Goal: Information Seeking & Learning: Learn about a topic

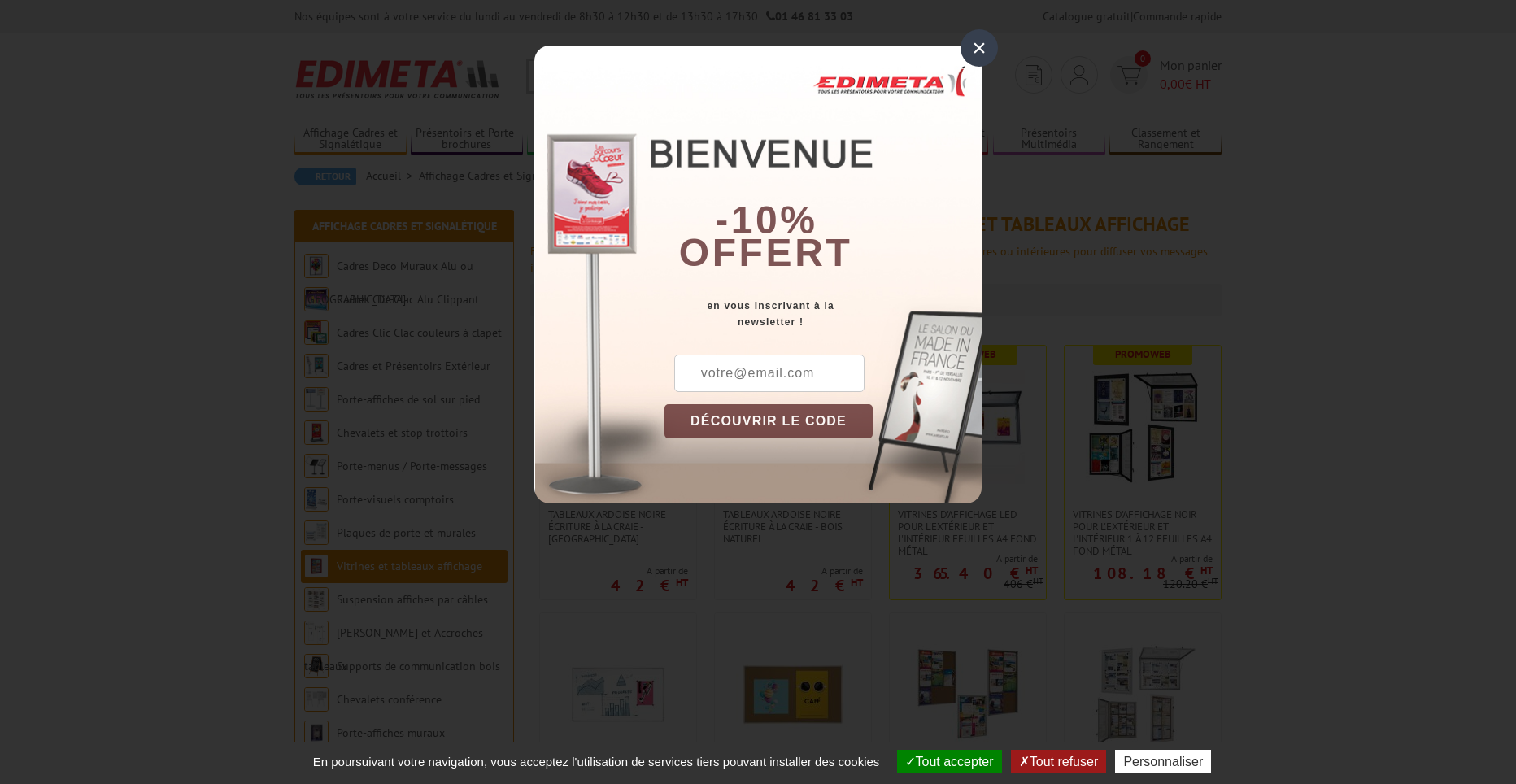
click at [982, 45] on div "×" at bounding box center [978, 47] width 37 height 37
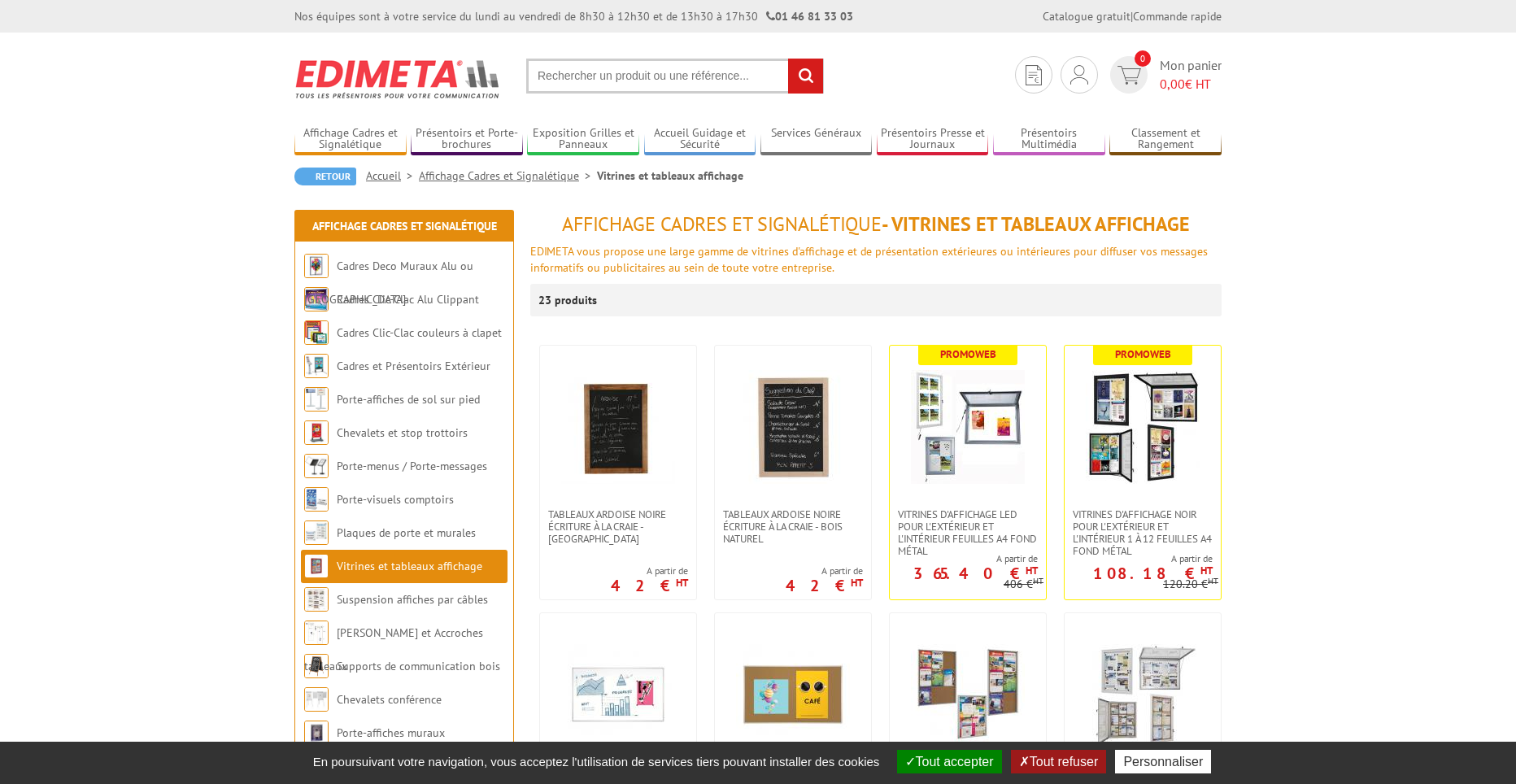
click at [627, 74] on input "text" at bounding box center [675, 76] width 298 height 35
type input "vitrine 800"
click at [788, 59] on input "rechercher" at bounding box center [805, 76] width 35 height 35
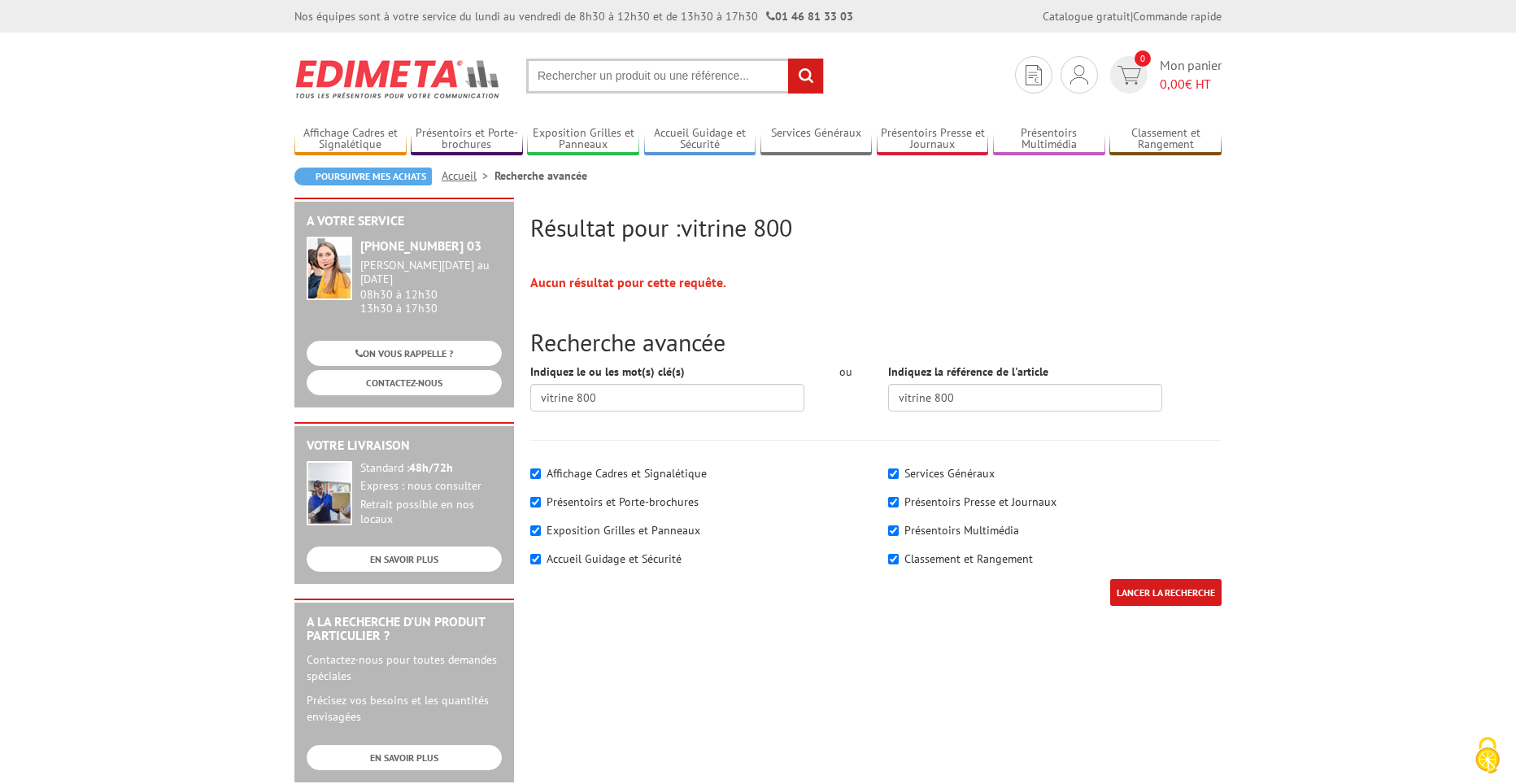
click at [628, 76] on input "text" at bounding box center [675, 76] width 298 height 35
click at [627, 76] on input "text" at bounding box center [675, 76] width 298 height 35
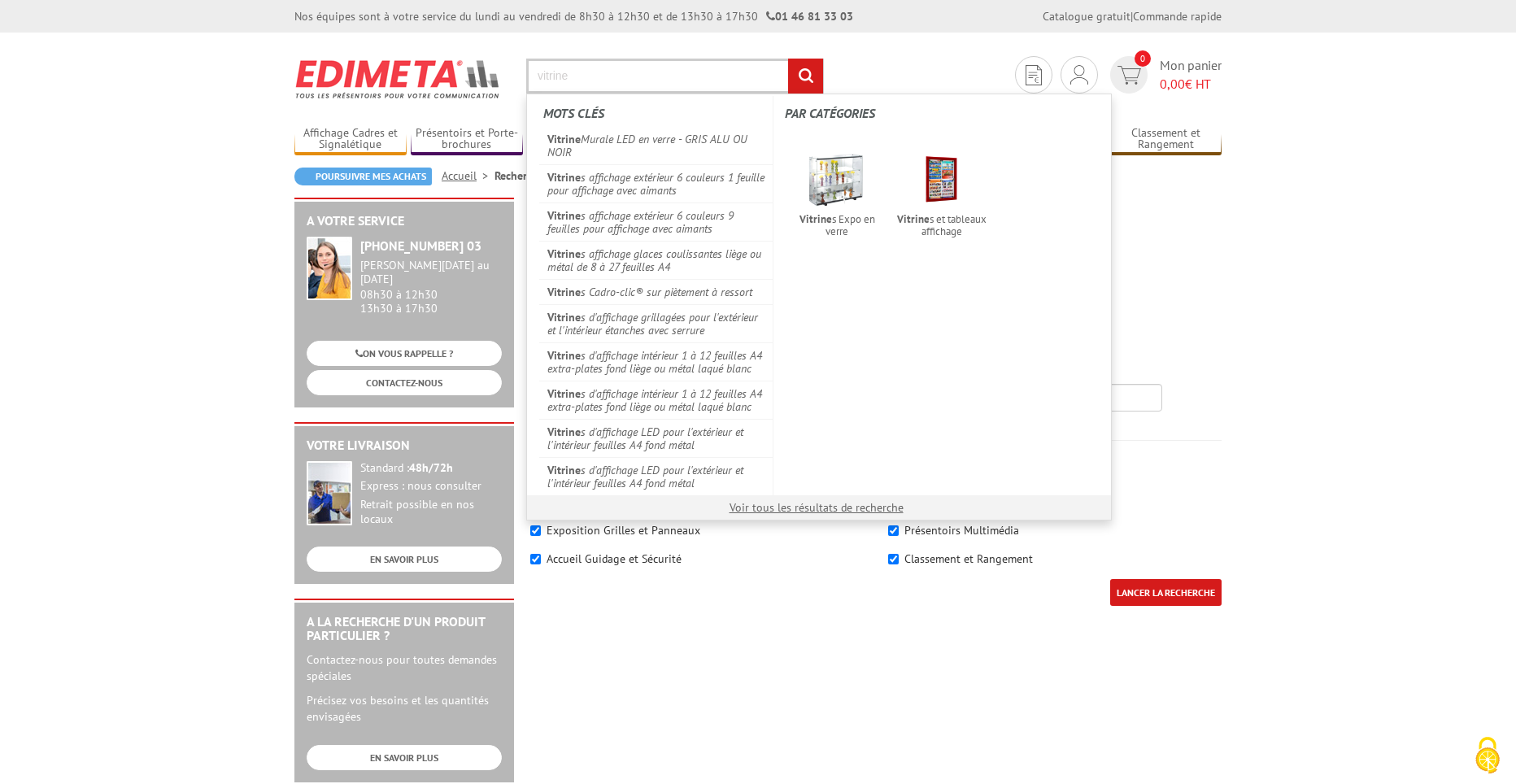
type input "vitrine"
click at [788, 59] on input "rechercher" at bounding box center [805, 76] width 35 height 35
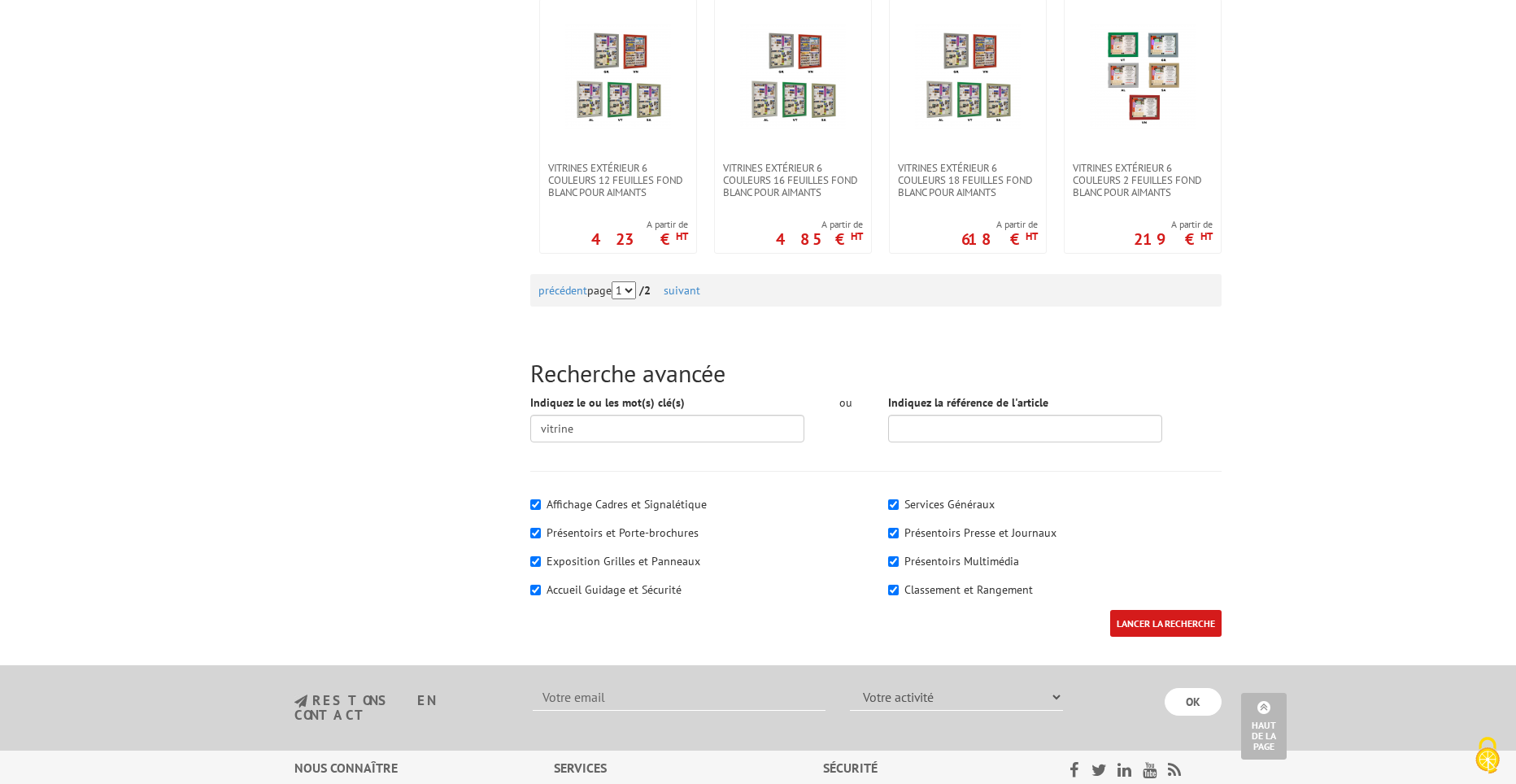
scroll to position [1934, 0]
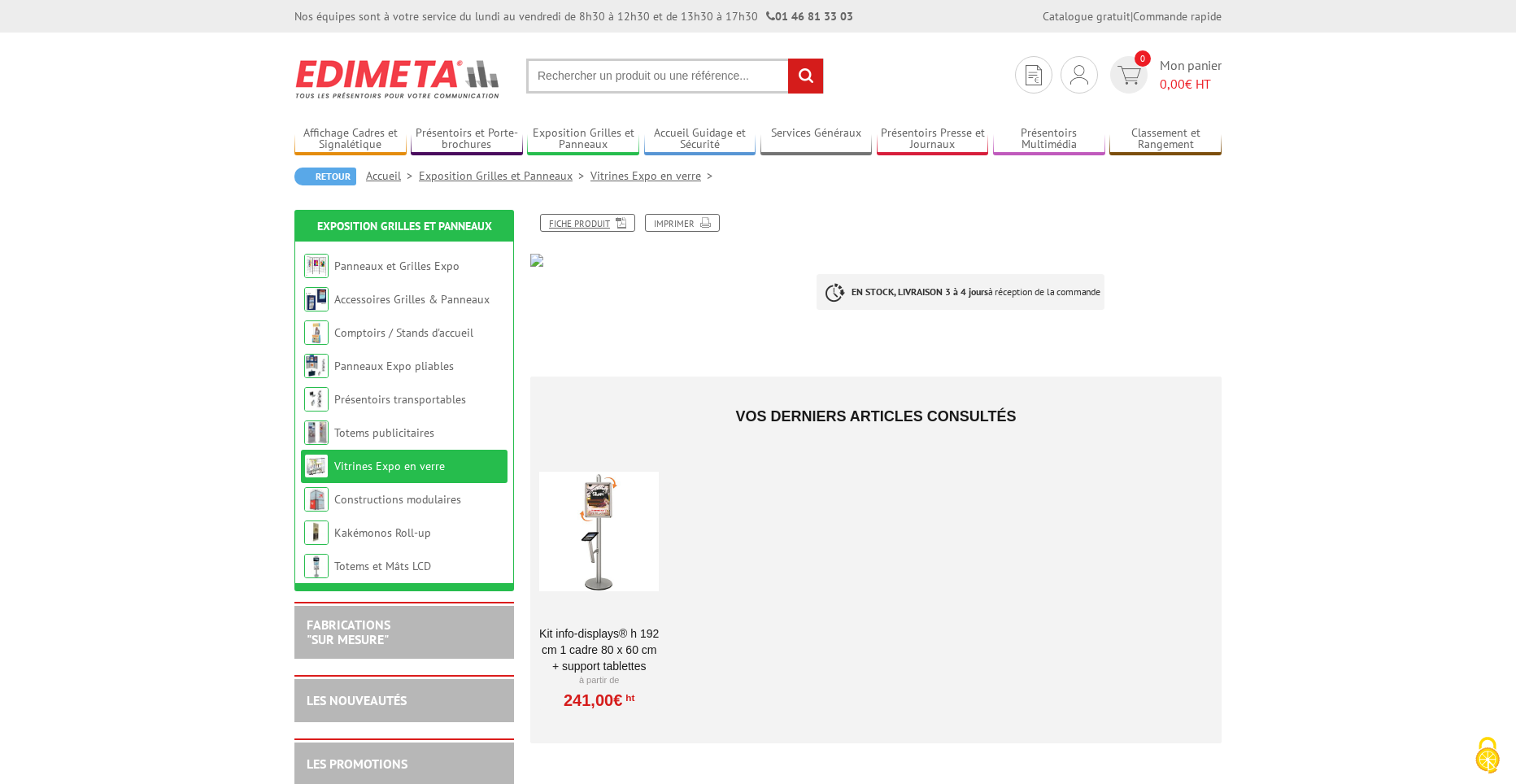
click at [580, 218] on link "Fiche produit" at bounding box center [587, 223] width 95 height 18
click at [592, 223] on link "Fiche produit" at bounding box center [587, 223] width 95 height 18
click at [600, 223] on link "Fiche produit" at bounding box center [587, 223] width 95 height 18
click at [1437, 71] on body "Nos équipes sont à votre service du lundi au vendredi de 8h30 à 12h30 et de 13h…" at bounding box center [758, 739] width 1516 height 1478
click at [66, 0] on div "Nos équipes sont à votre service du lundi au vendredi de 8h30 à 12h30 et de 13h…" at bounding box center [758, 16] width 1516 height 32
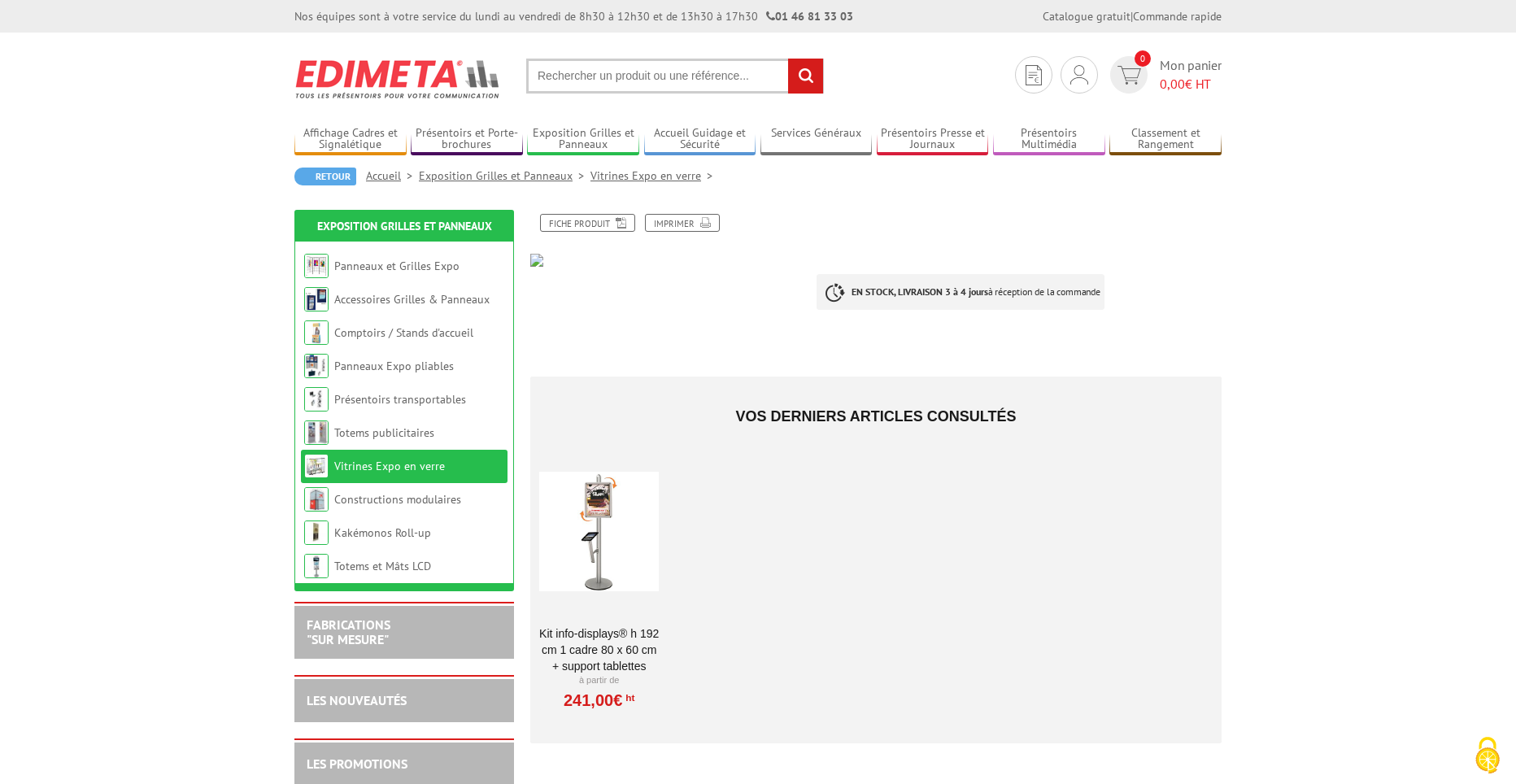
click at [645, 181] on link "Vitrines Expo en verre" at bounding box center [654, 176] width 128 height 14
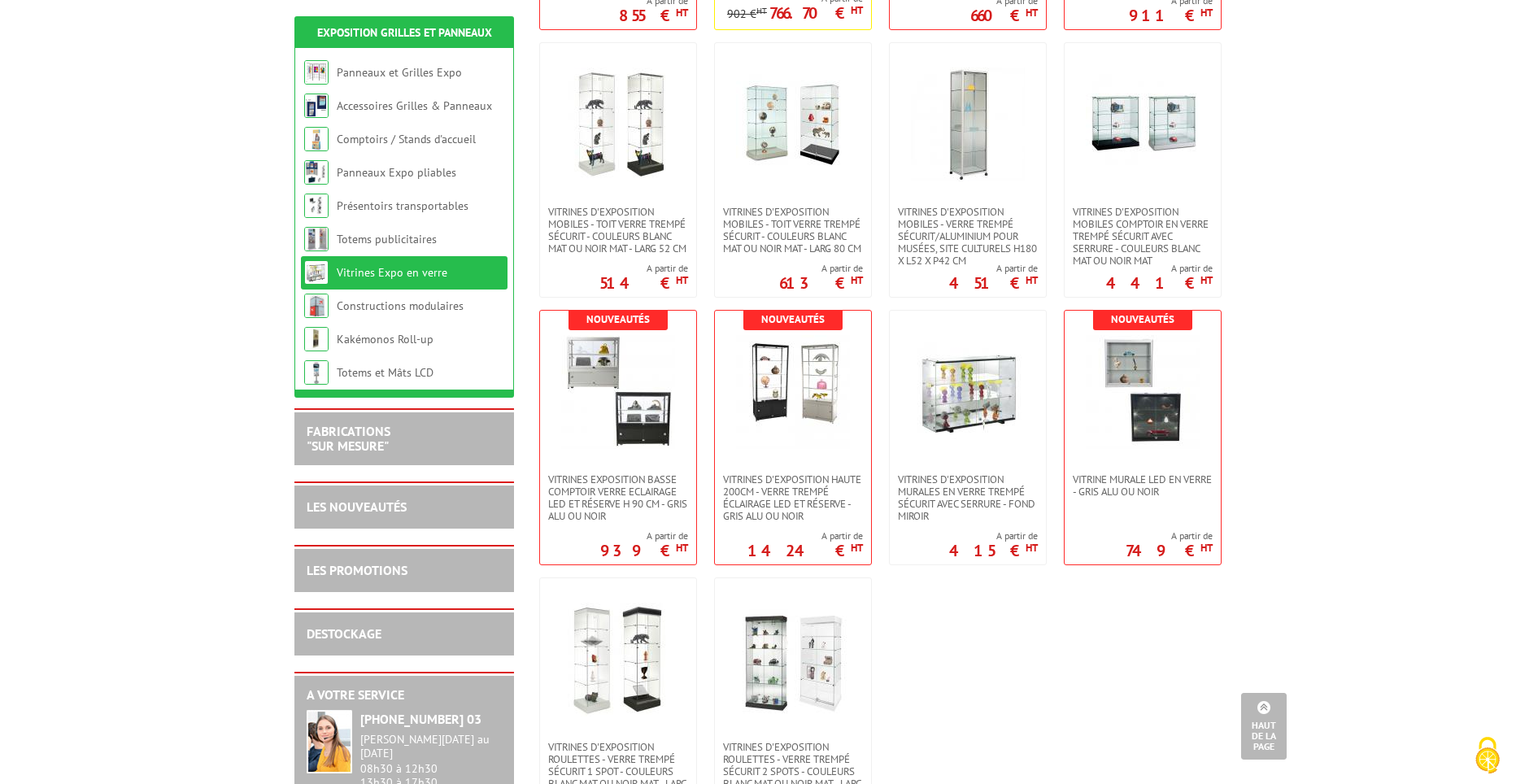
scroll to position [569, 0]
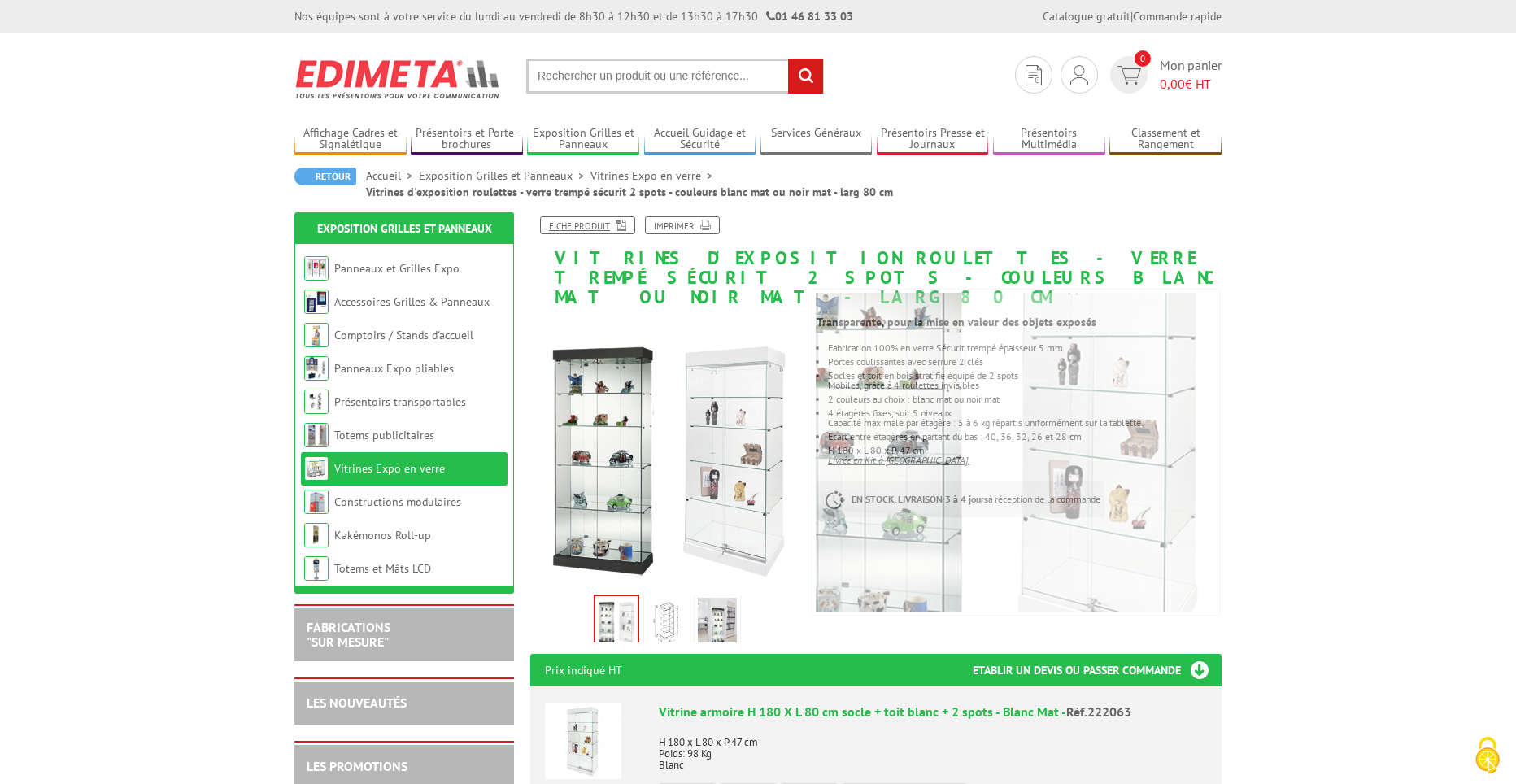
click at [566, 219] on link "Fiche produit" at bounding box center [587, 226] width 95 height 18
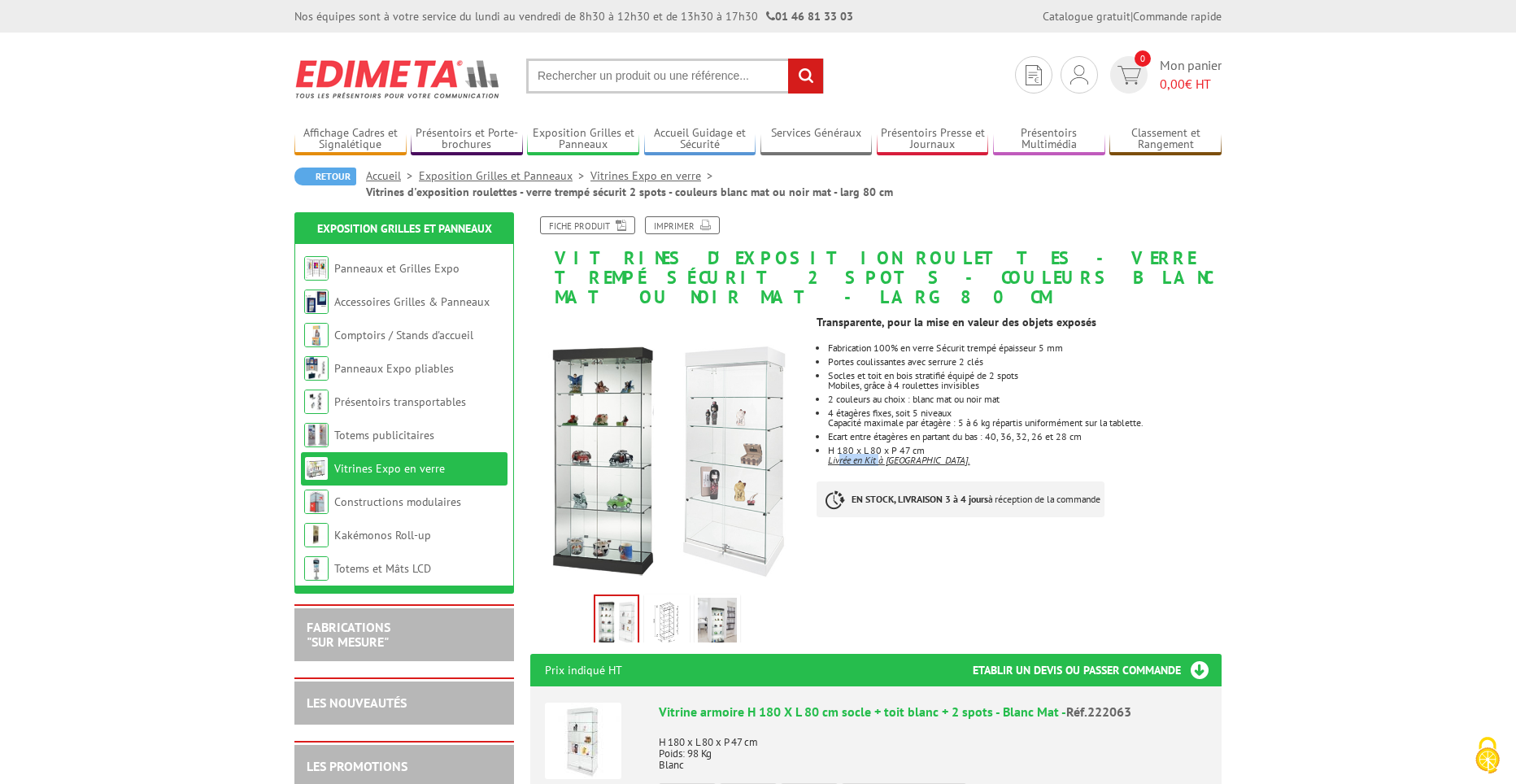
drag, startPoint x: 880, startPoint y: 441, endPoint x: 837, endPoint y: 436, distance: 43.3
click at [837, 454] on u "Livrée en Kit à Monter." at bounding box center [899, 460] width 143 height 13
drag, startPoint x: 1145, startPoint y: 686, endPoint x: 1065, endPoint y: 690, distance: 80.1
click at [1065, 703] on div "Vitrine armoire H 180 X L 80 cm socle + toit blanc + 2 spots - Blanc Mat - Réf.…" at bounding box center [932, 712] width 548 height 19
copy span "Réf.222063"
